Goal: Use online tool/utility: Utilize a website feature to perform a specific function

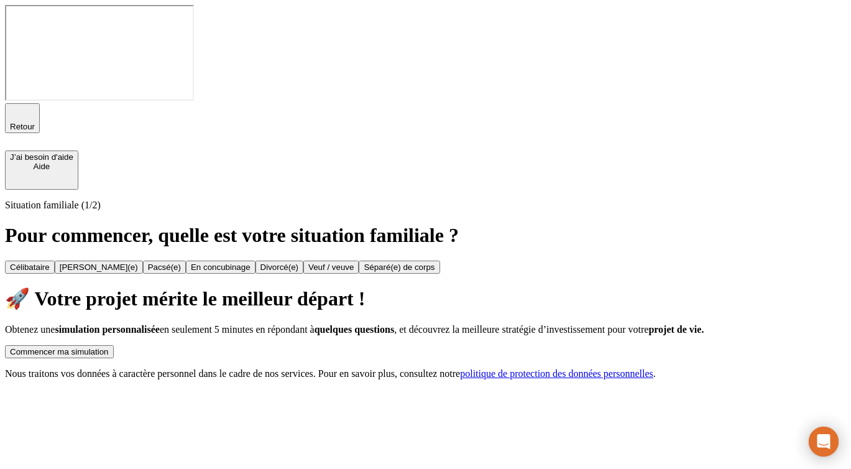
click at [109, 347] on div "Commencer ma simulation" at bounding box center [59, 351] width 99 height 9
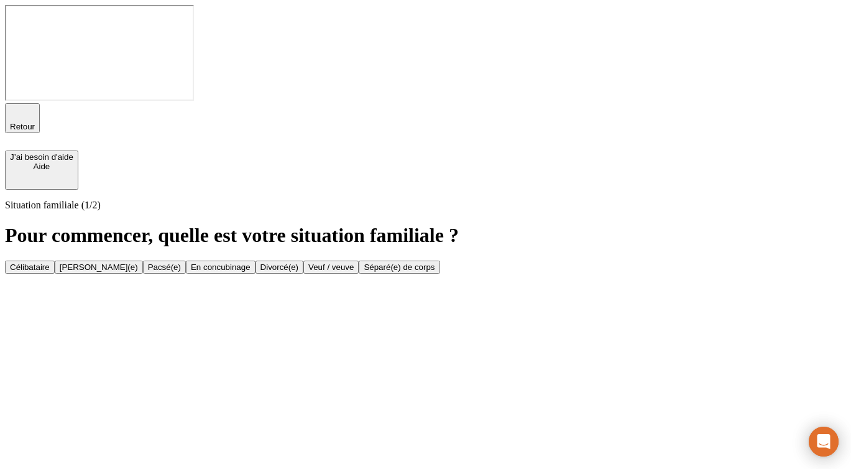
click at [55, 261] on button "Célibataire" at bounding box center [30, 267] width 50 height 13
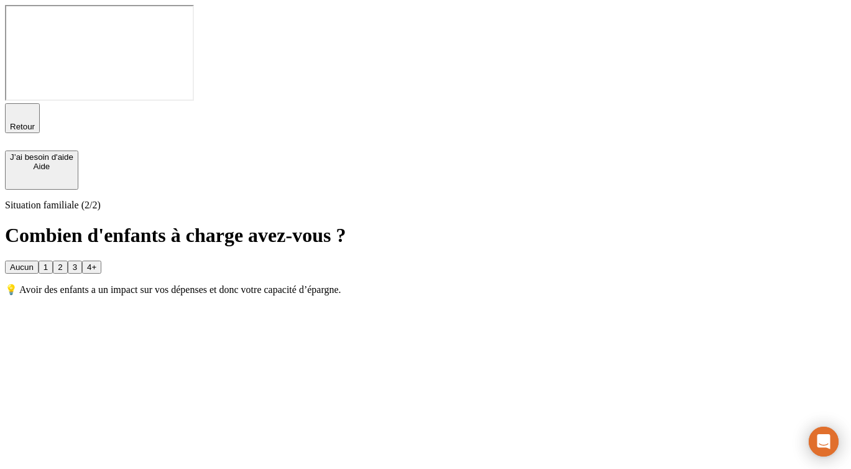
click at [39, 261] on button "Aucun" at bounding box center [22, 267] width 34 height 13
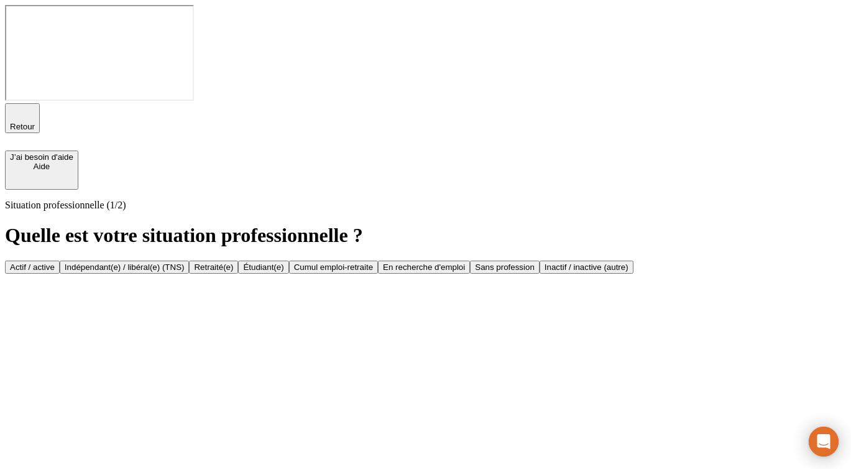
click at [55, 262] on div "Actif / active" at bounding box center [32, 266] width 45 height 9
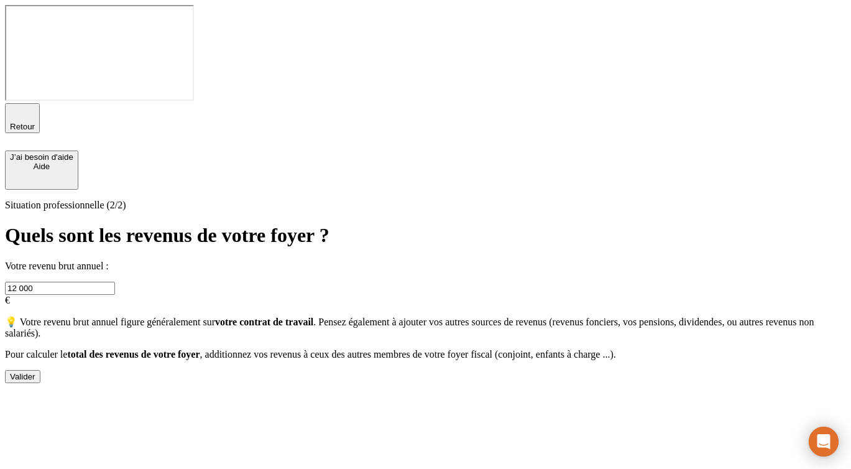
click at [40, 370] on button "Valider" at bounding box center [22, 376] width 35 height 13
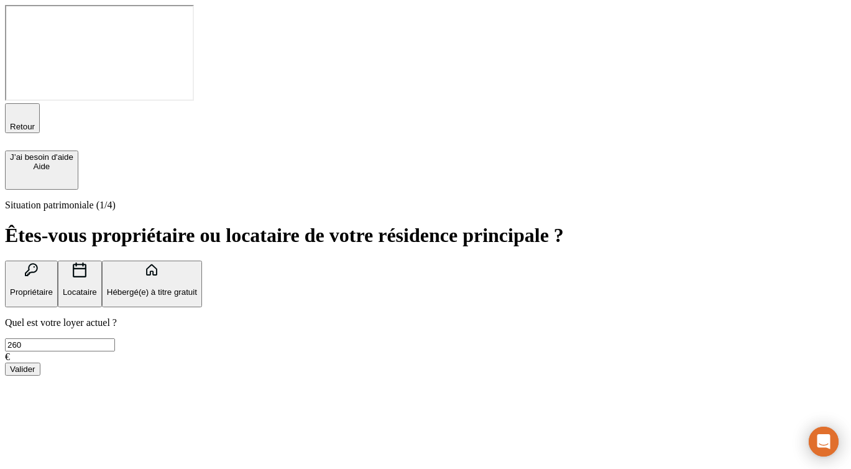
click at [40, 362] on button "Valider" at bounding box center [22, 368] width 35 height 13
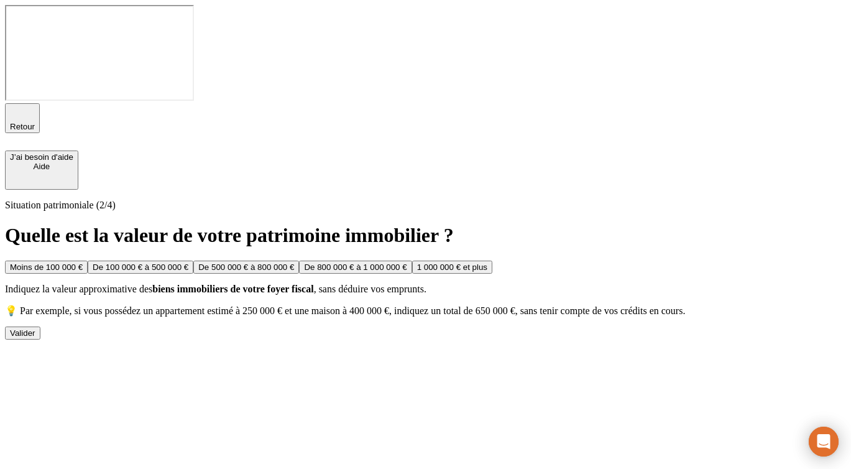
click at [35, 338] on div "Valider" at bounding box center [22, 332] width 25 height 9
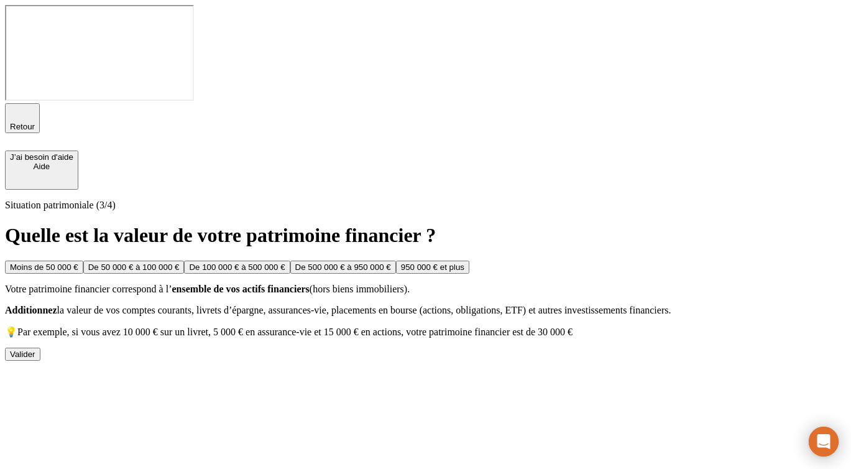
click at [40, 361] on button "Valider" at bounding box center [22, 354] width 35 height 13
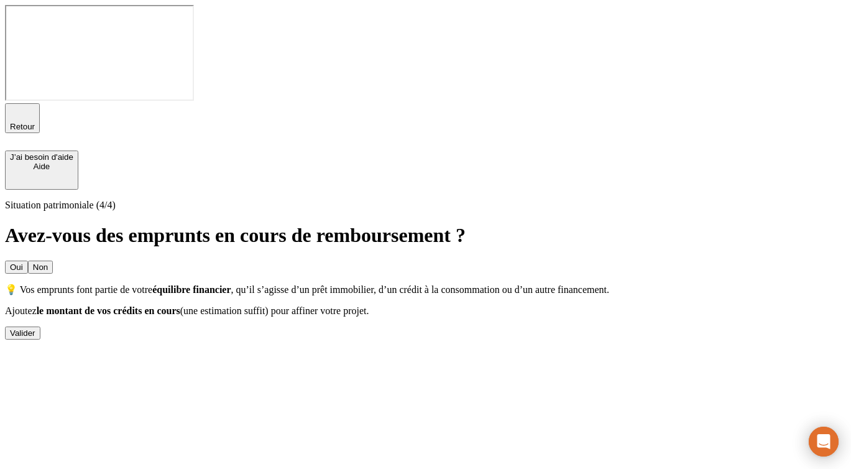
click at [40, 326] on button "Valider" at bounding box center [22, 332] width 35 height 13
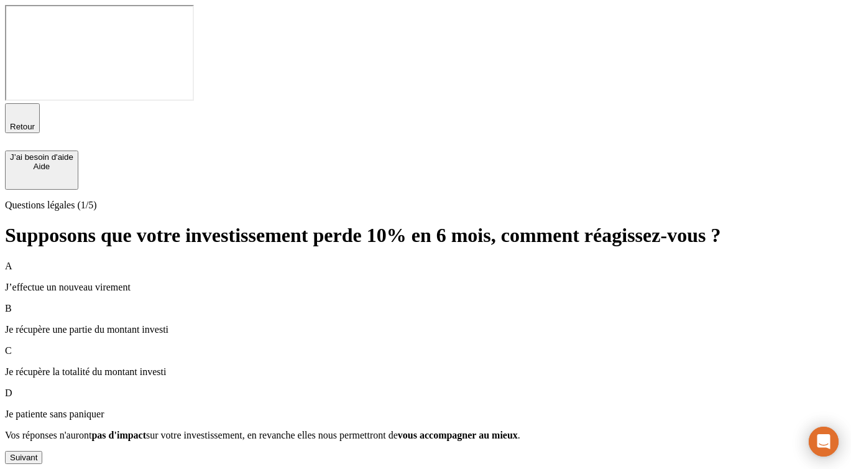
click at [37, 453] on div "Suivant" at bounding box center [23, 457] width 27 height 9
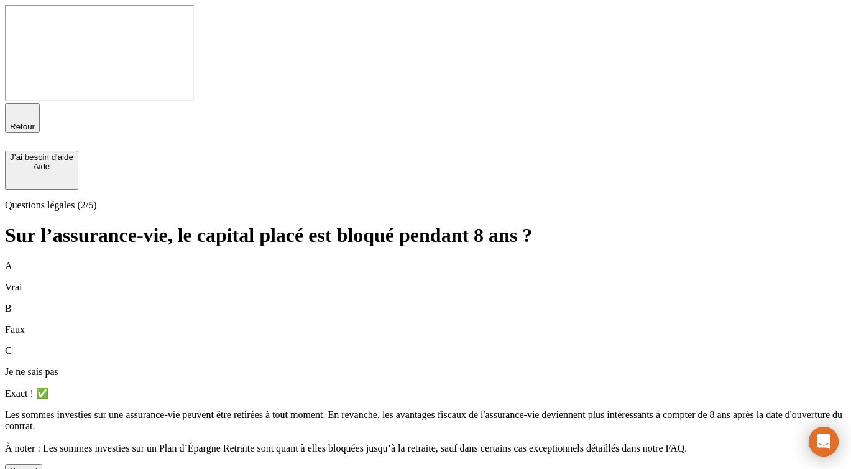
click at [37, 466] on div "Suivant" at bounding box center [23, 470] width 27 height 9
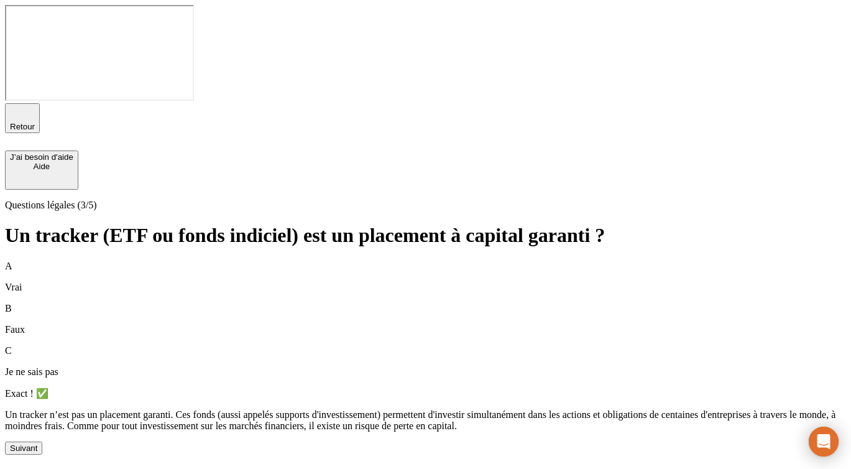
click at [42, 441] on button "Suivant" at bounding box center [23, 447] width 37 height 13
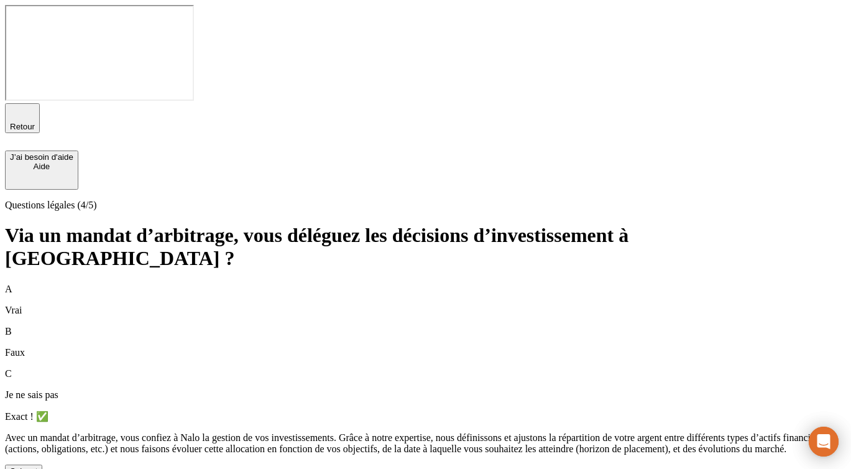
click at [37, 466] on div "Suivant" at bounding box center [23, 470] width 27 height 9
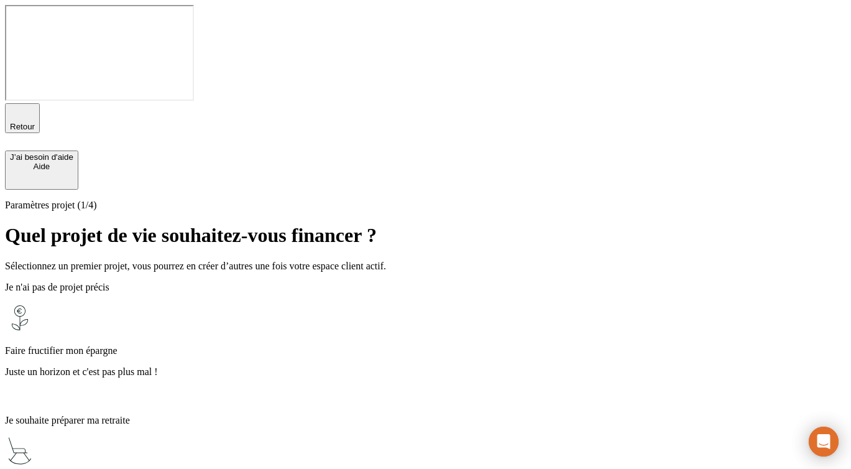
click at [350, 345] on p "Faire fructifier mon épargne" at bounding box center [425, 350] width 841 height 11
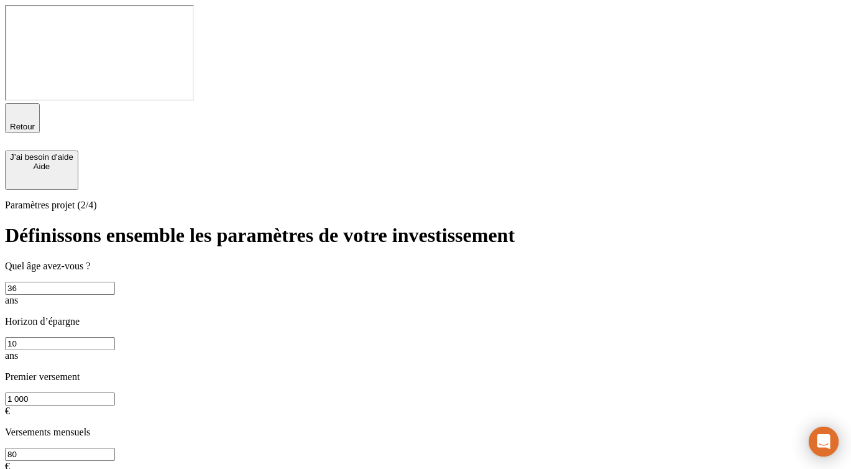
click at [9, 103] on div "Retour J’ai besoin d'aide [PERSON_NAME]" at bounding box center [425, 146] width 841 height 86
click at [17, 105] on icon "button" at bounding box center [22, 112] width 15 height 15
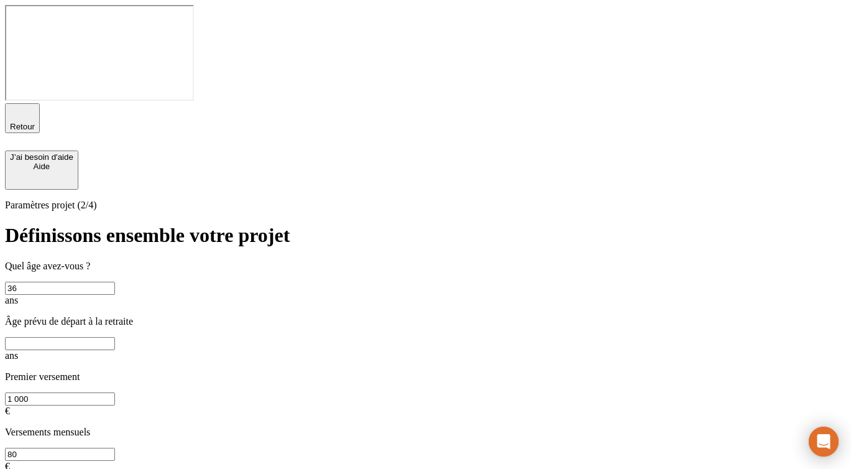
click at [115, 337] on input "text" at bounding box center [60, 343] width 110 height 13
type input "67"
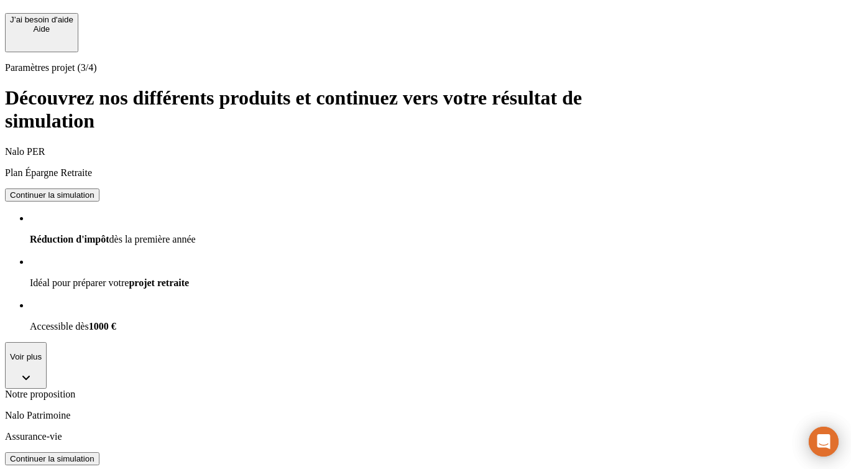
scroll to position [145, 0]
